Goal: Contribute content

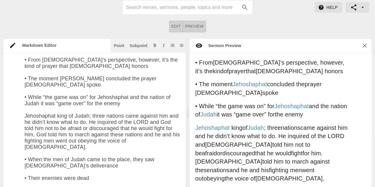
scroll to position [1140, 0]
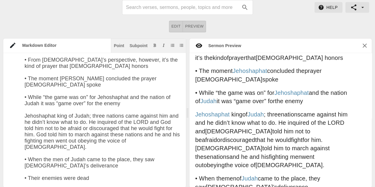
paste textarea "• Lor ipsumdol sitametcons adi eli seddoe temp in ut labo et dolor • Mag Ali en…"
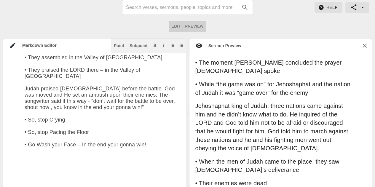
scroll to position [1769, 0]
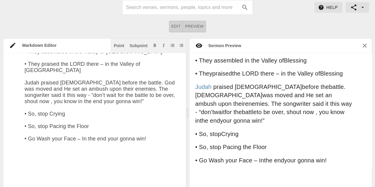
paste textarea "• Behind the scenes, [DEMOGRAPHIC_DATA] fought for them and all they witnessed …"
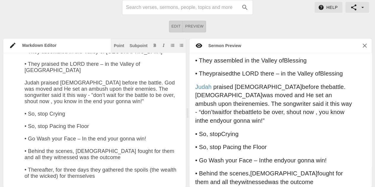
paste textarea "• Lor ipsu dolo sitame con adipi elitsedd • Eiu te inc 9ut lab etdo magnaaliq e…"
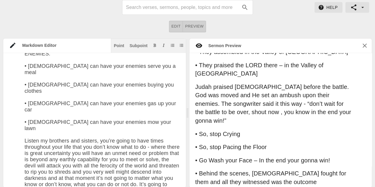
scroll to position [2499, 0]
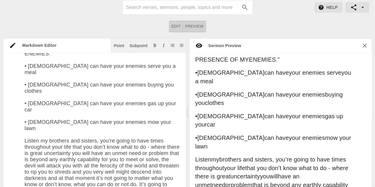
paste textarea "• God took them not to a mountaintop of seeing, nor a hall of knowledge, but to…"
paste textarea "[DEMOGRAPHIC_DATA] will turn your trials into A BLESSING IN DISGUISE [DEMOGRAPH…"
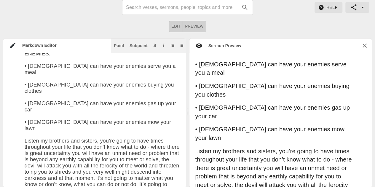
scroll to position [2618, 0]
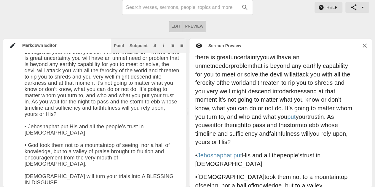
click at [135, 36] on div "Help Edit Preview Markdown Editor Point Subpoint Title # "A Blessing You Didn't…" at bounding box center [187, 94] width 375 height 188
paste textarea "• Rejoice in knowing that although you may not understand why, He will use it •…"
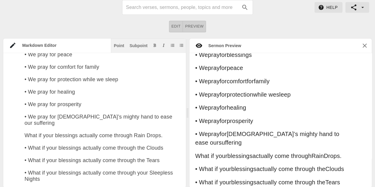
scroll to position [97, 0]
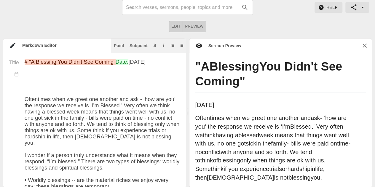
paste textarea "2 Chronicles 20:24-30"
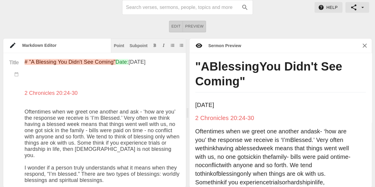
type textarea "# "L Ipsumdol Sit Amet'c Adi Elitse" Doei: Tem 50in 9826 7 Utlaboreet 99:83-37 …"
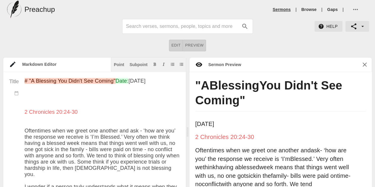
click at [279, 10] on link "Sermons" at bounding box center [282, 10] width 18 height 6
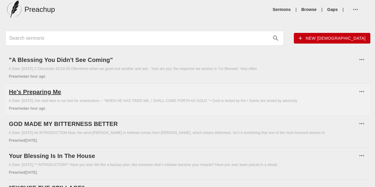
click at [100, 94] on h6 "He's Preparing Me" at bounding box center [183, 91] width 348 height 9
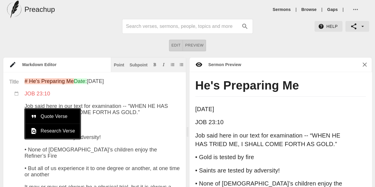
type textarea "# Lo'i Dolorsita Co Adip: Eli 55se 4141 DOE 85:78 Tem inci utla et dol magn ali…"
